Goal: Information Seeking & Learning: Learn about a topic

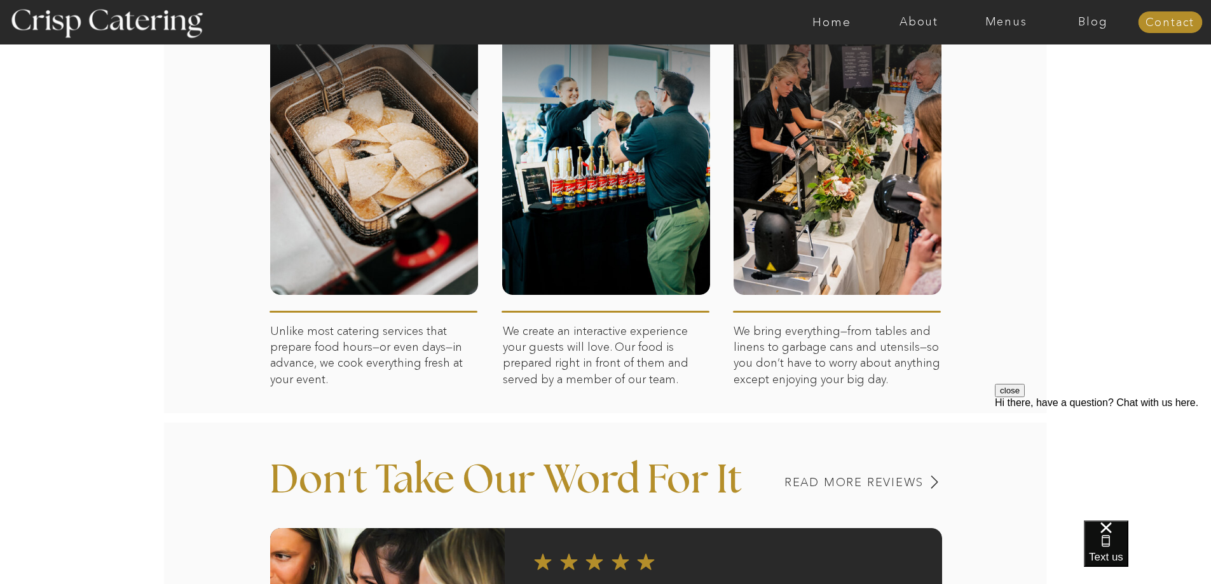
scroll to position [699, 0]
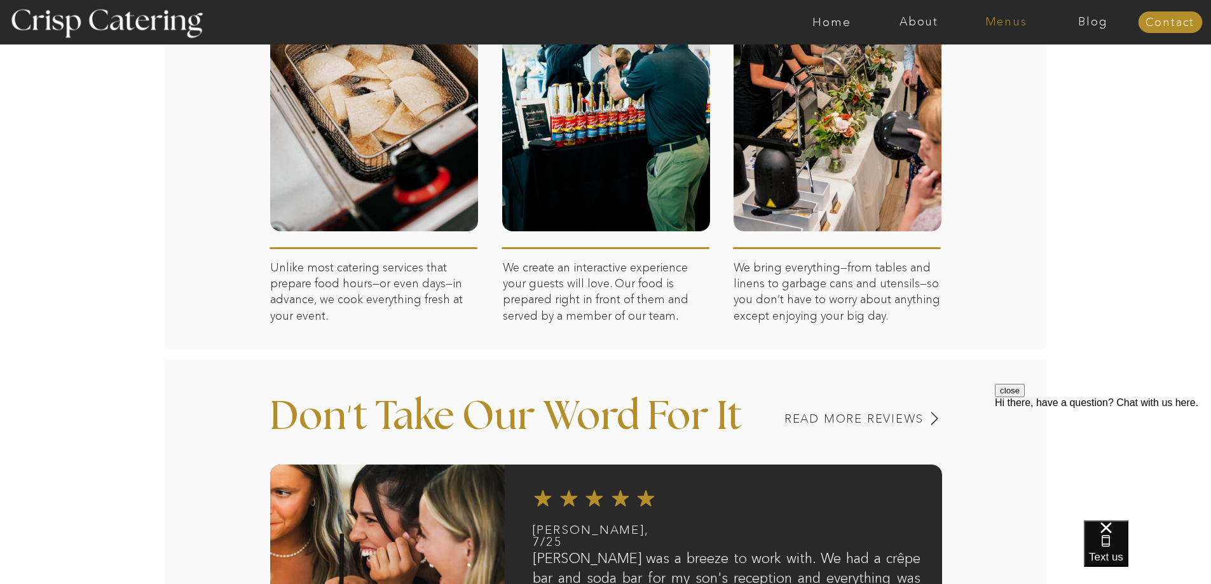
click at [1008, 25] on nav "Menus" at bounding box center [1005, 22] width 87 height 13
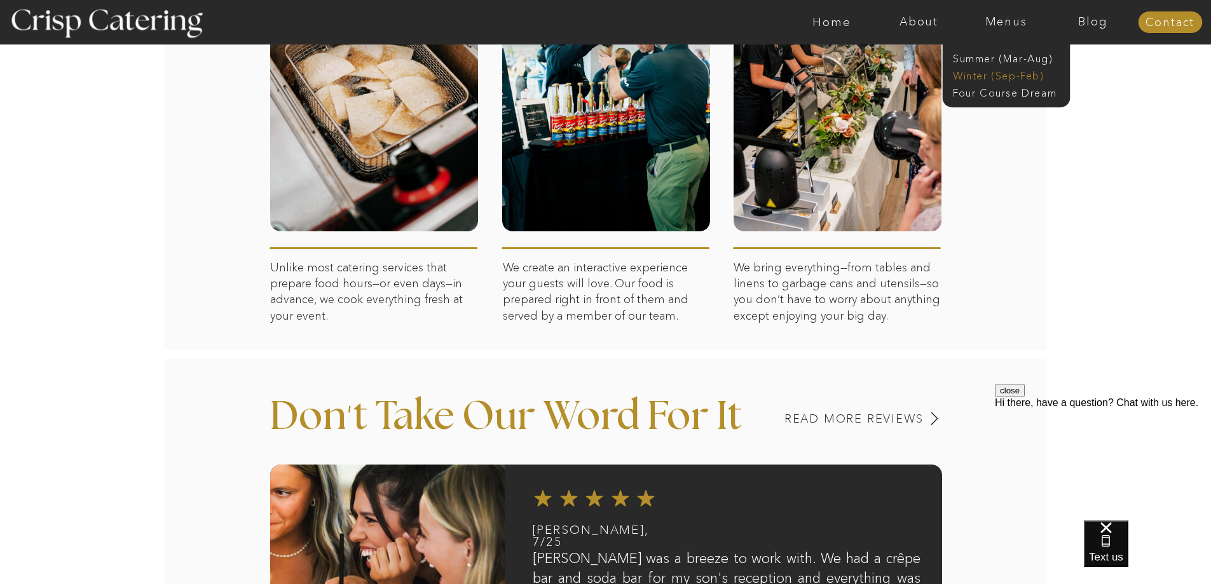
click at [974, 75] on nav "Winter (Sep-Feb)" at bounding box center [1005, 75] width 104 height 12
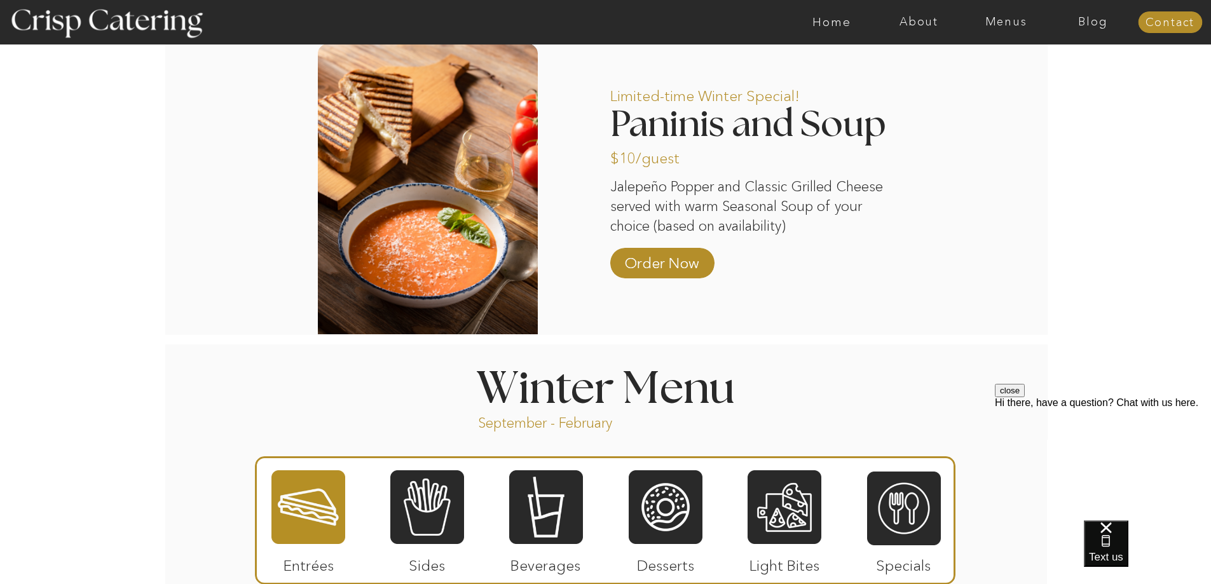
scroll to position [1144, 0]
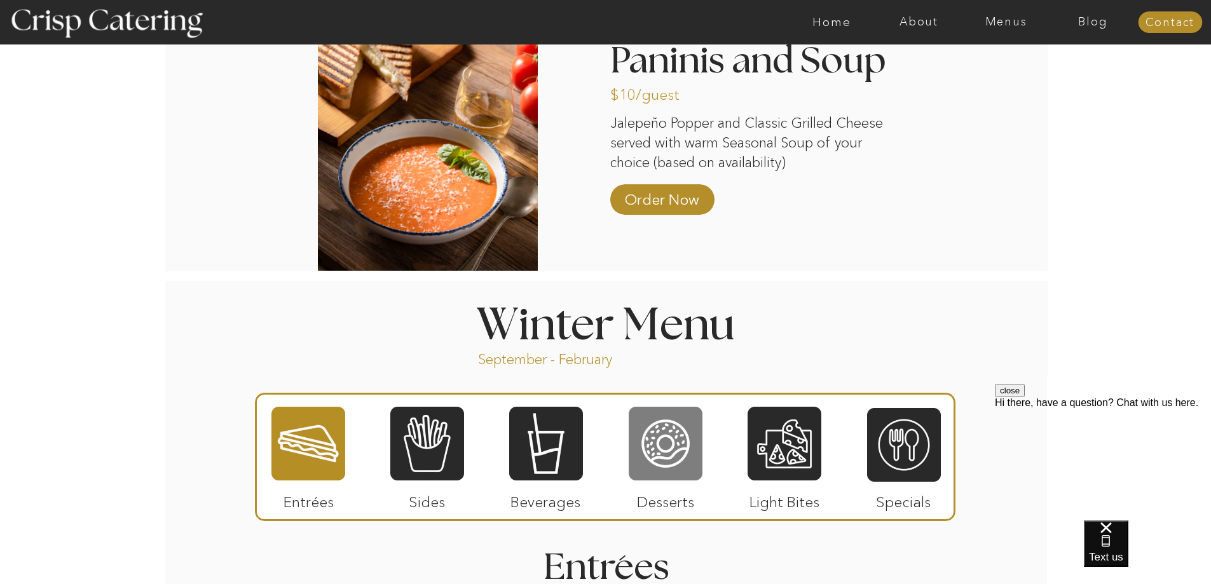
click at [663, 455] on div at bounding box center [666, 444] width 74 height 76
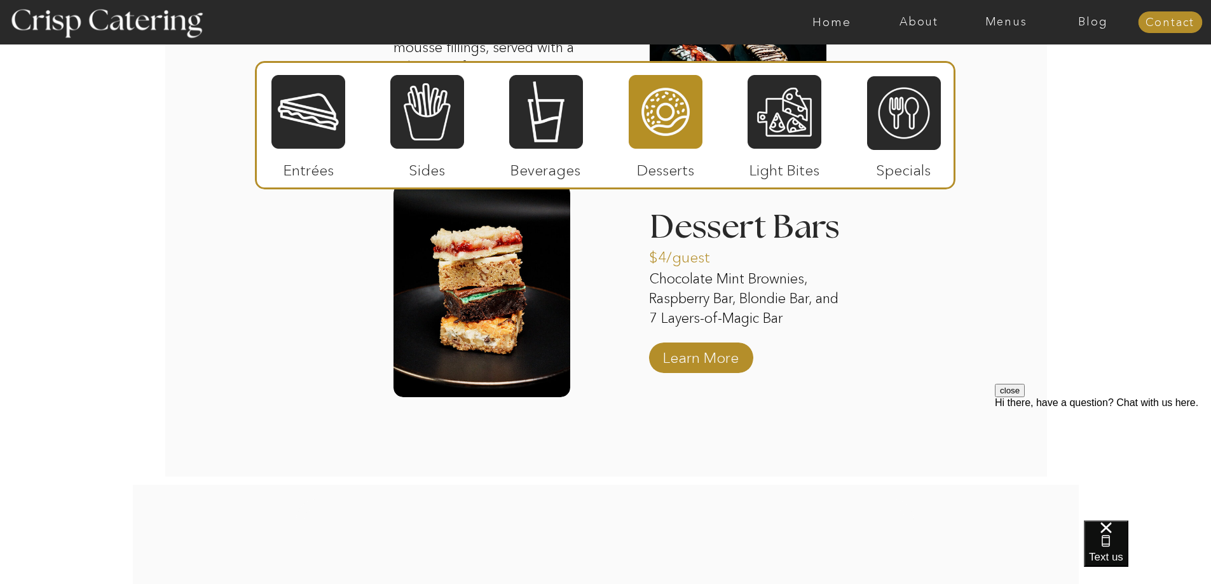
scroll to position [2034, 0]
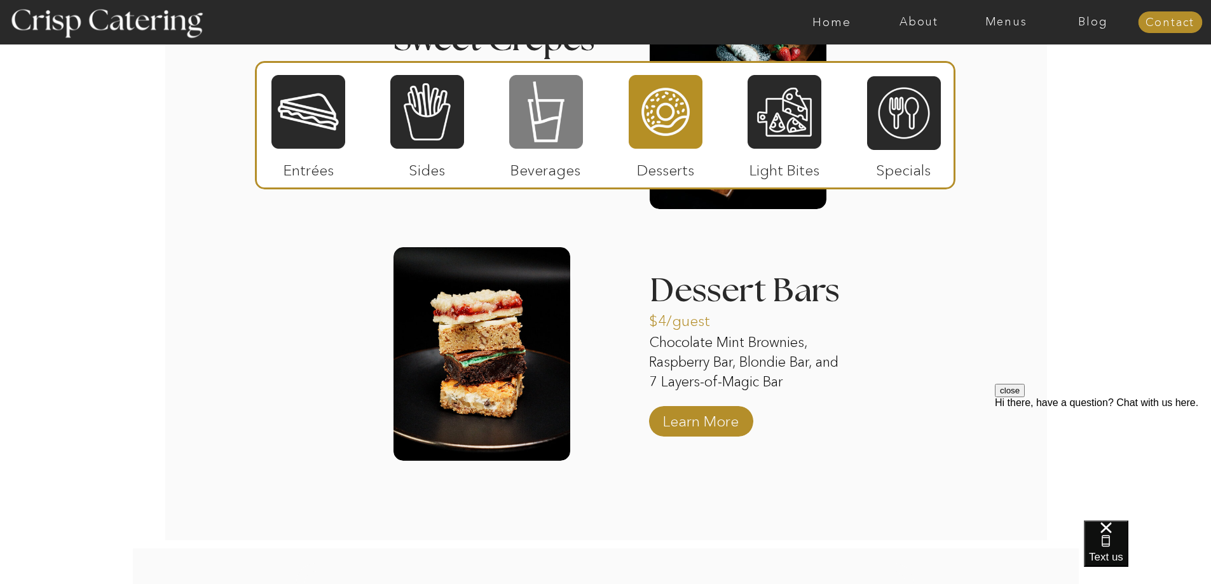
click at [556, 126] on div at bounding box center [546, 112] width 74 height 76
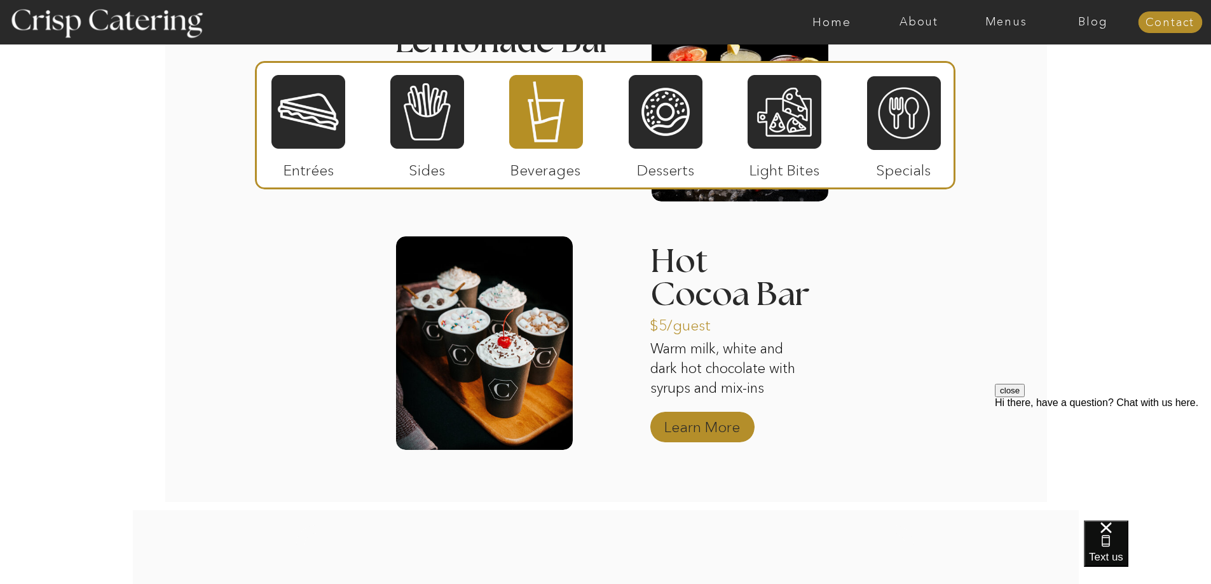
click at [699, 423] on p "Learn More" at bounding box center [702, 424] width 85 height 37
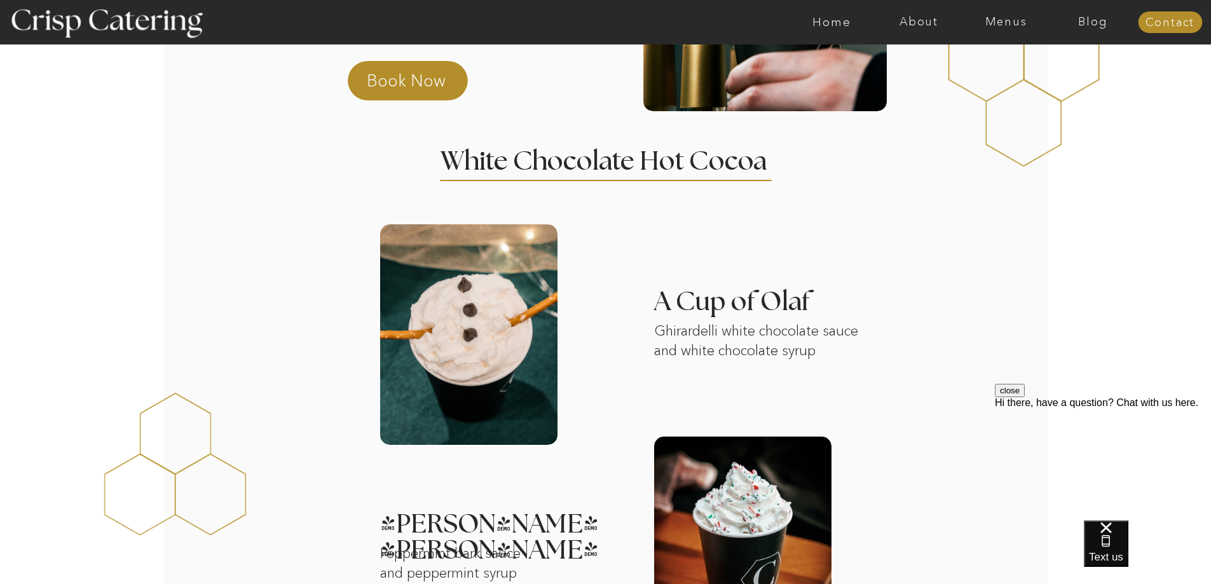
scroll to position [64, 0]
